Goal: Information Seeking & Learning: Check status

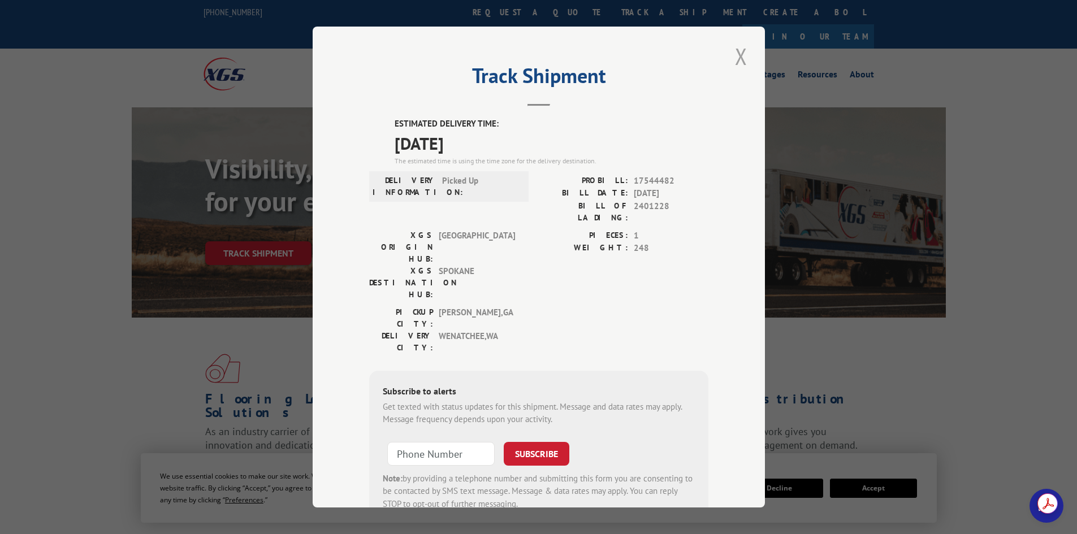
click at [732, 58] on button "Close modal" at bounding box center [741, 56] width 19 height 31
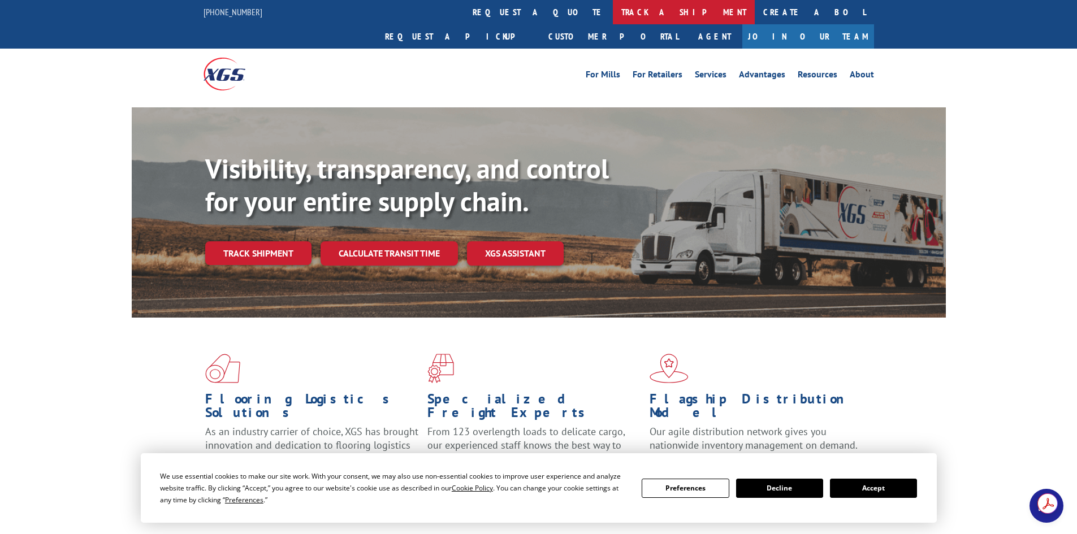
click at [613, 10] on link "track a shipment" at bounding box center [684, 12] width 142 height 24
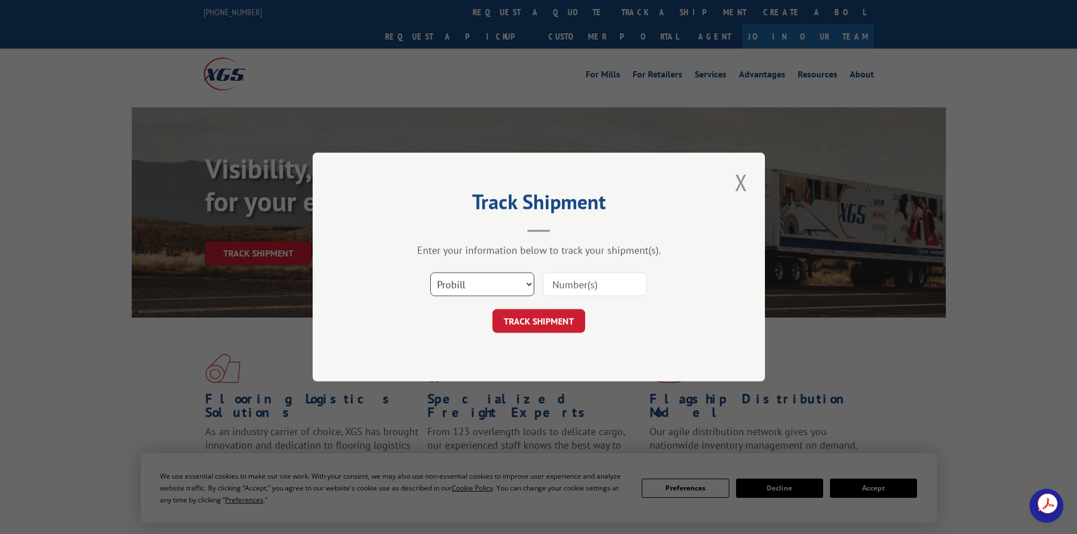
click at [487, 291] on select "Select category... Probill BOL PO" at bounding box center [482, 285] width 104 height 24
select select "po"
click at [430, 273] on select "Select category... Probill BOL PO" at bounding box center [482, 285] width 104 height 24
click at [576, 287] on input at bounding box center [595, 285] width 104 height 24
paste input "27522723"
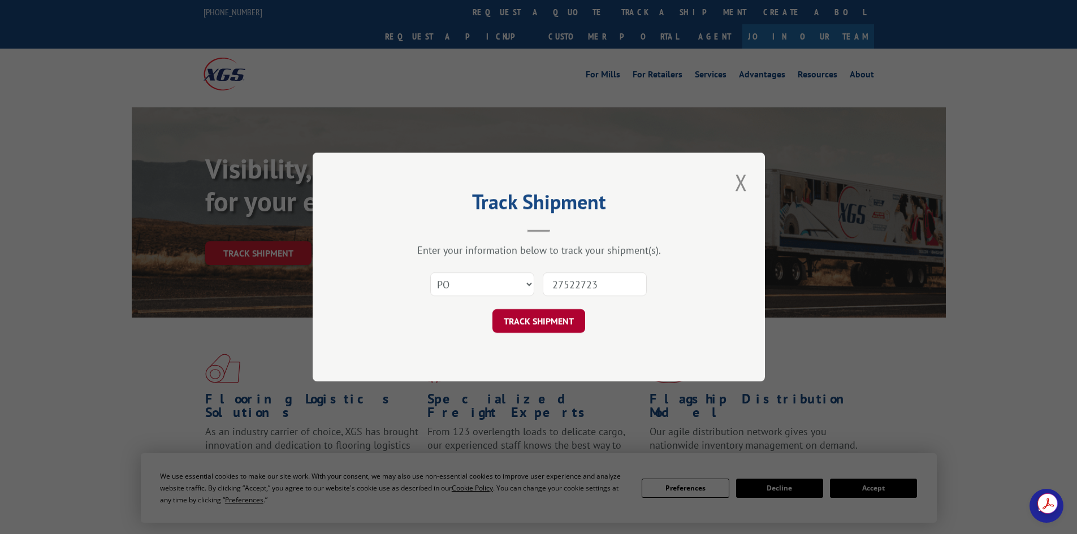
type input "27522723"
click at [537, 314] on button "TRACK SHIPMENT" at bounding box center [539, 321] width 93 height 24
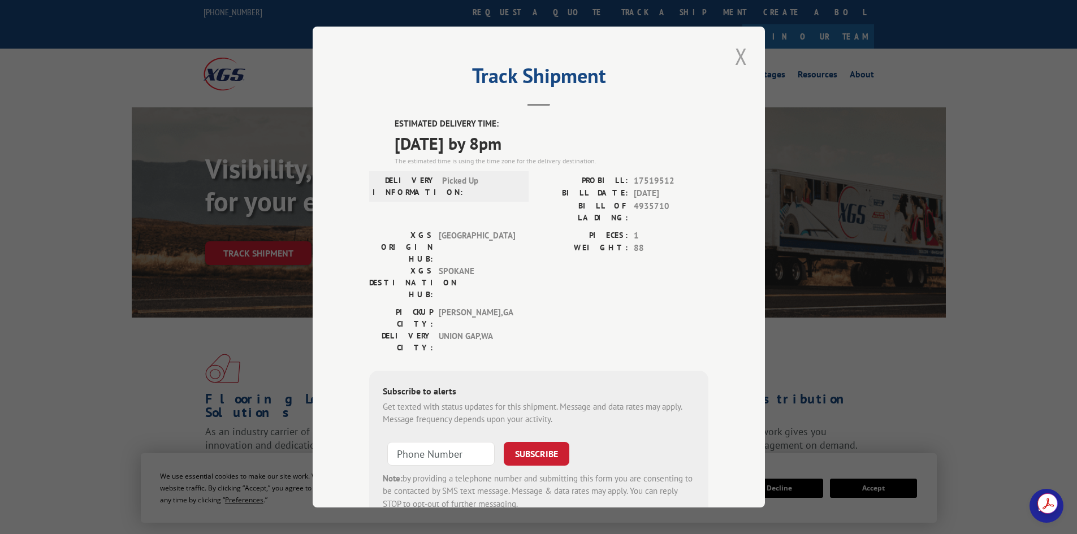
click at [737, 54] on button "Close modal" at bounding box center [741, 56] width 19 height 31
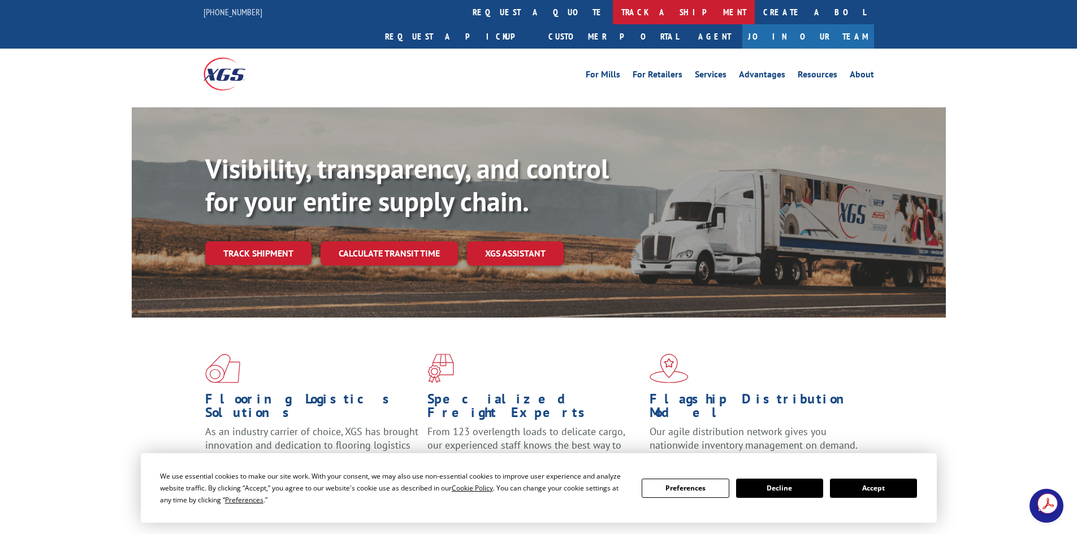
click at [613, 8] on link "track a shipment" at bounding box center [684, 12] width 142 height 24
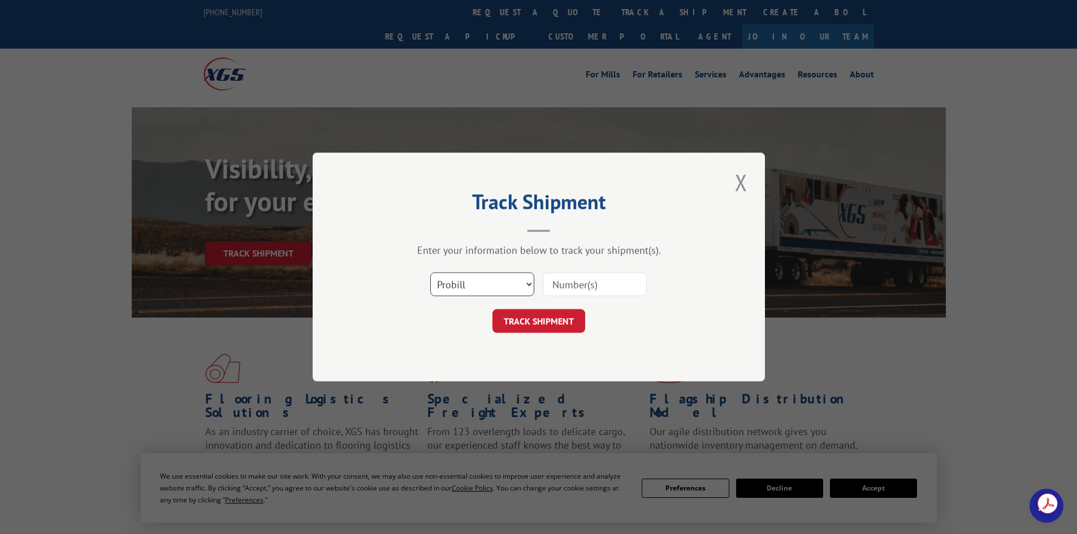
click at [491, 291] on select "Select category... Probill BOL PO" at bounding box center [482, 285] width 104 height 24
select select "po"
click at [430, 273] on select "Select category... Probill BOL PO" at bounding box center [482, 285] width 104 height 24
click at [557, 283] on input at bounding box center [595, 285] width 104 height 24
paste input "27522723"
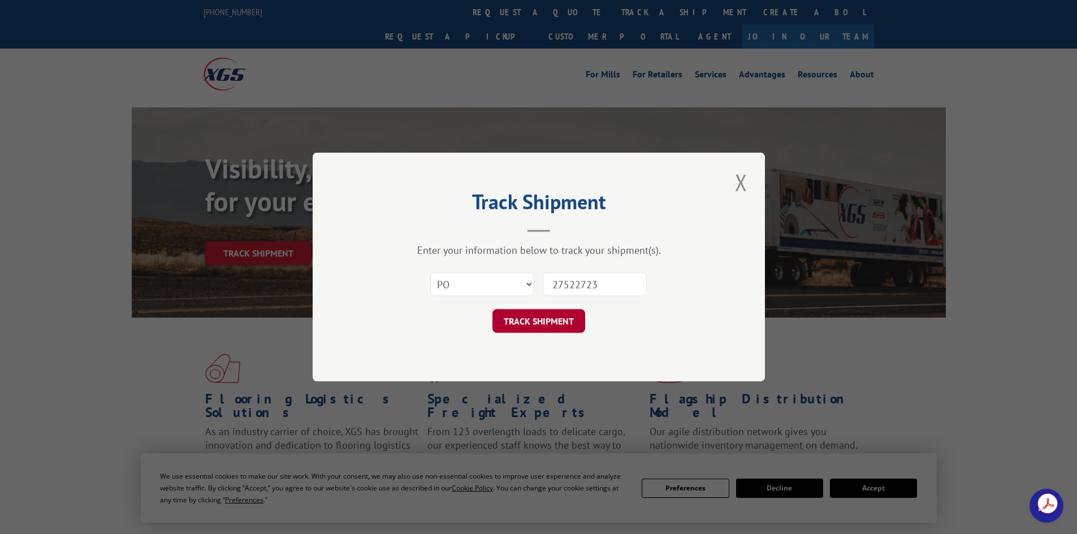
type input "27522723"
click at [563, 320] on button "TRACK SHIPMENT" at bounding box center [539, 321] width 93 height 24
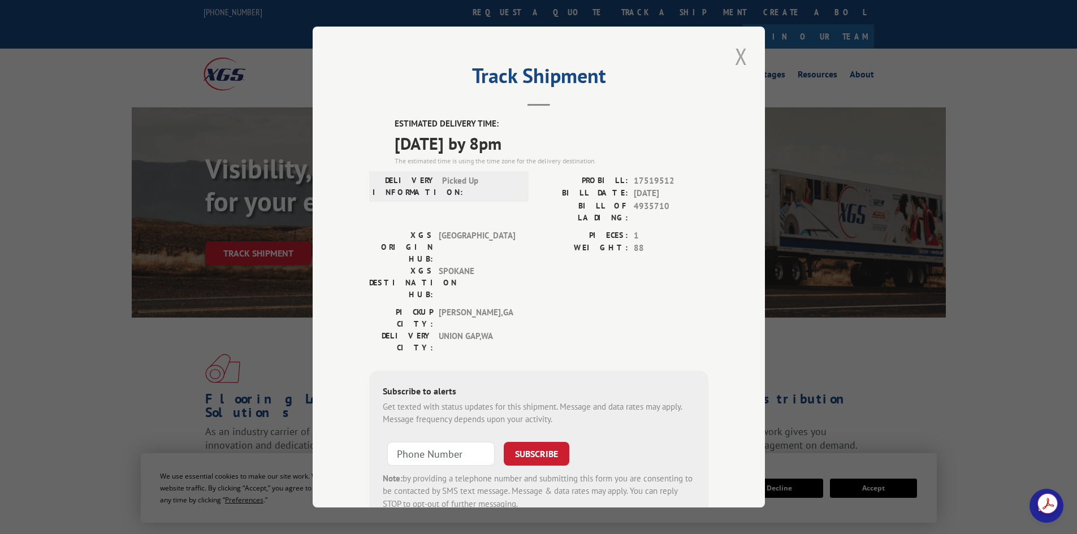
click at [739, 60] on button "Close modal" at bounding box center [741, 56] width 19 height 31
